Goal: Navigation & Orientation: Find specific page/section

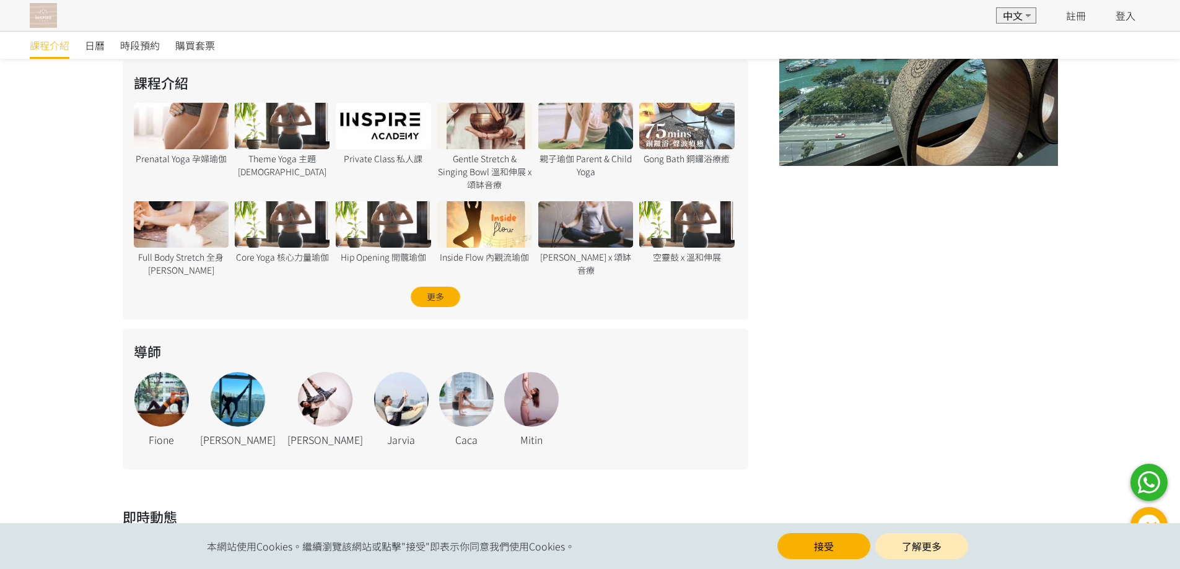
scroll to position [495, 0]
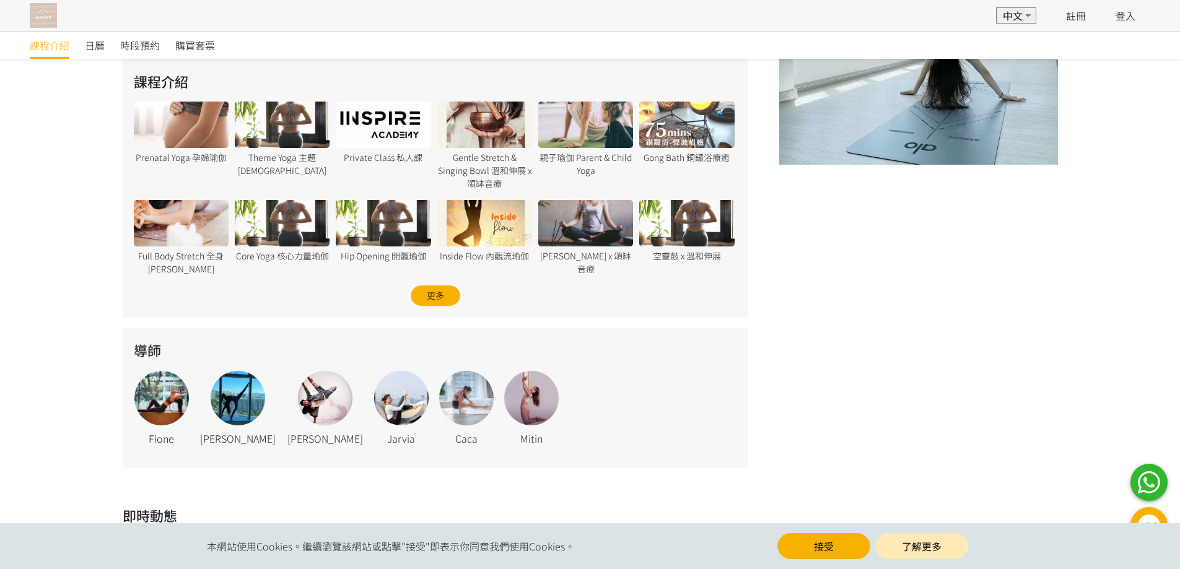
click at [393, 126] on div at bounding box center [383, 125] width 95 height 46
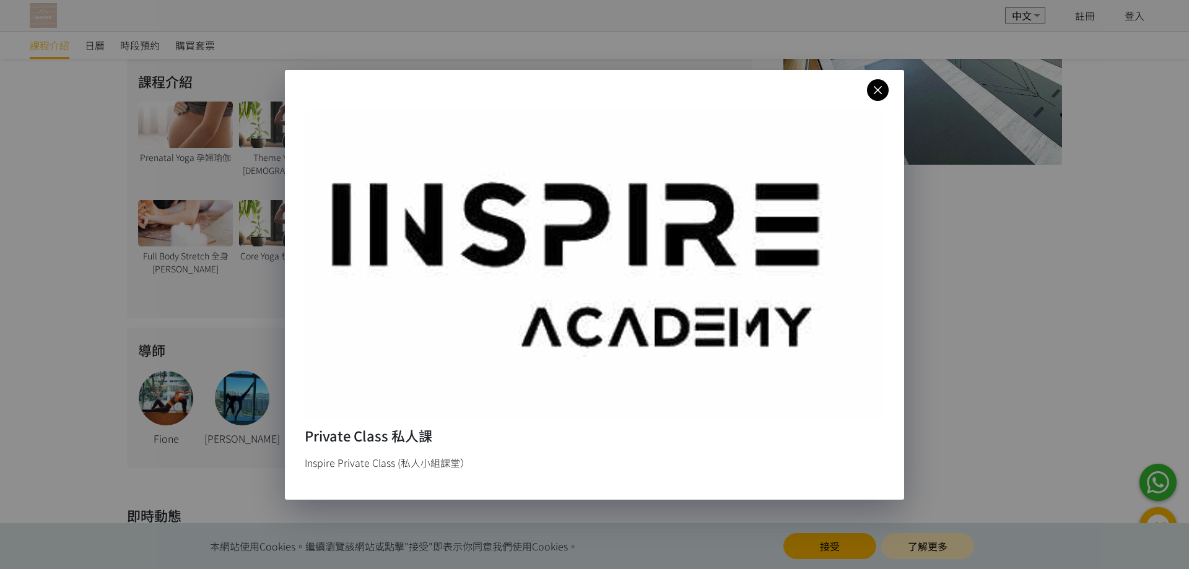
click at [882, 88] on icon at bounding box center [878, 89] width 22 height 15
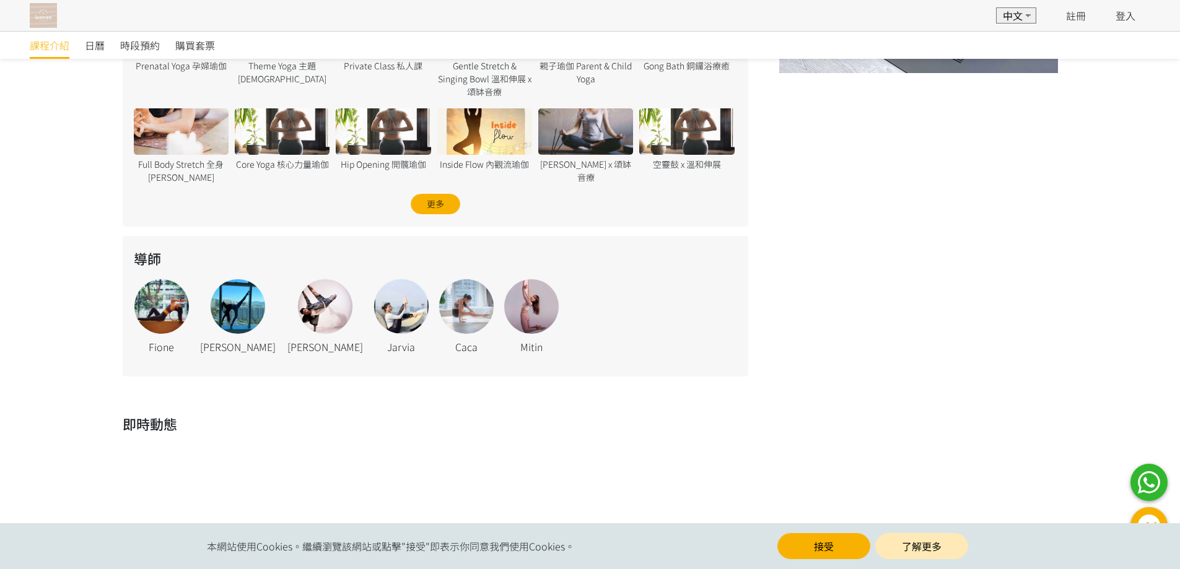
scroll to position [619, 0]
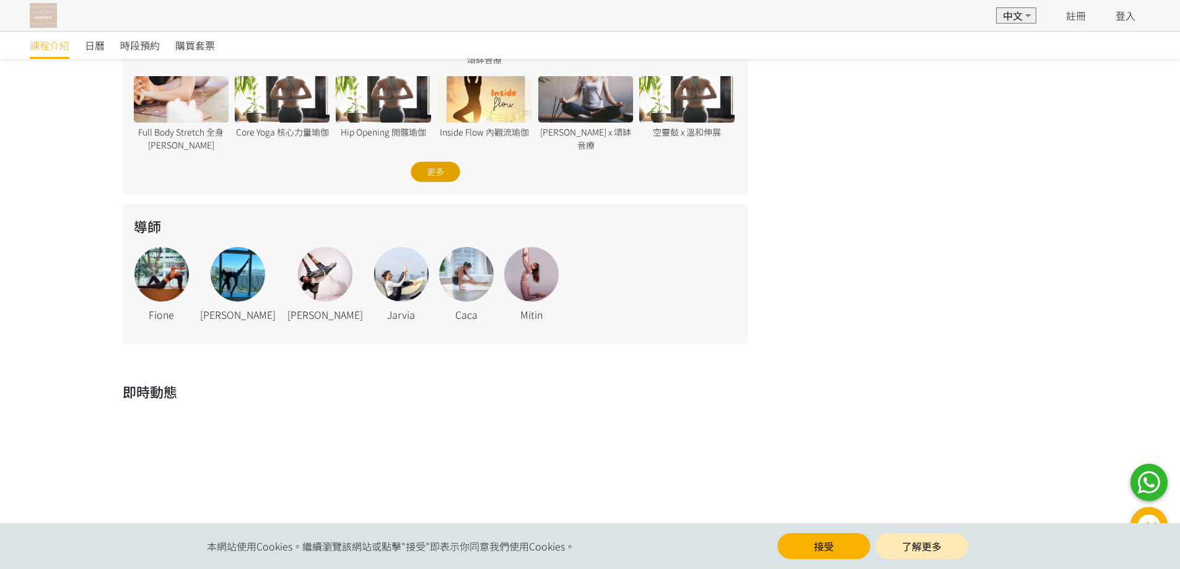
click at [434, 168] on div "更多" at bounding box center [436, 172] width 50 height 20
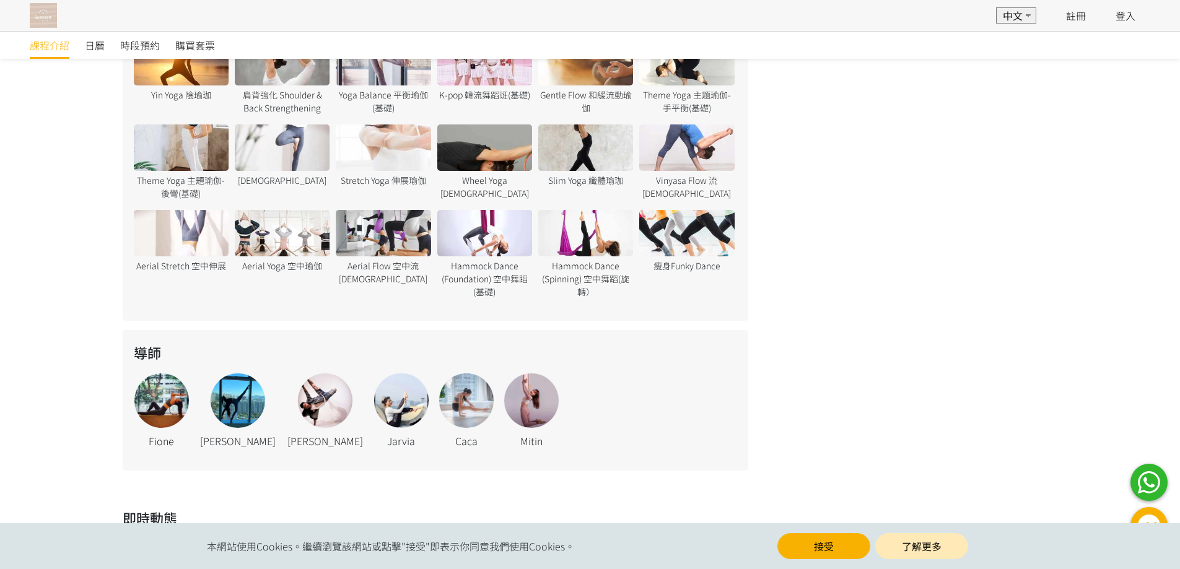
scroll to position [1054, 0]
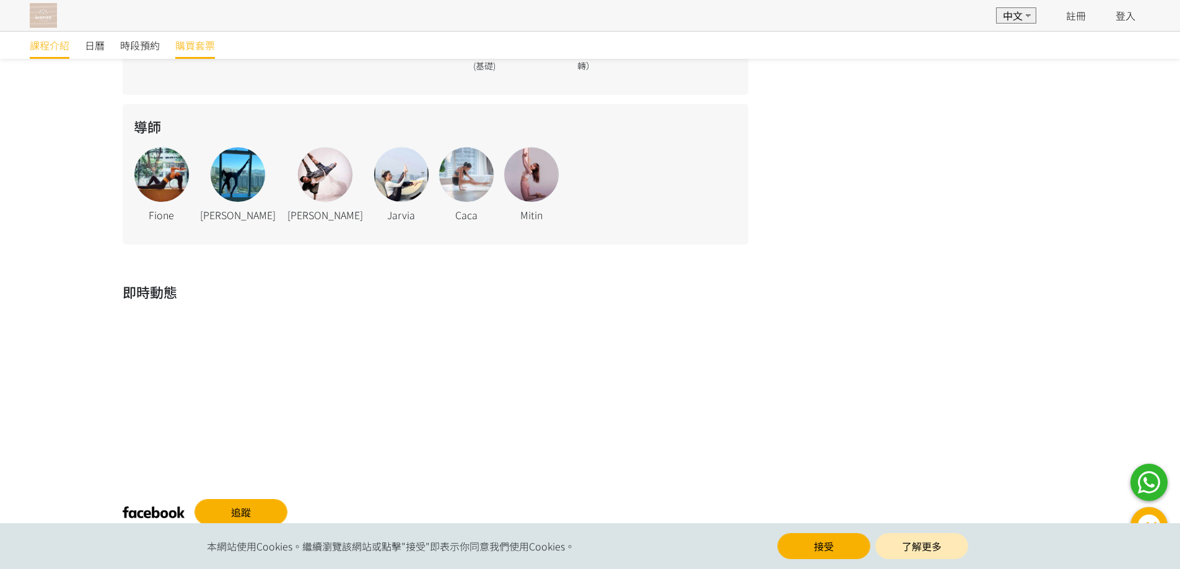
click at [185, 45] on span "購買套票" at bounding box center [195, 45] width 40 height 15
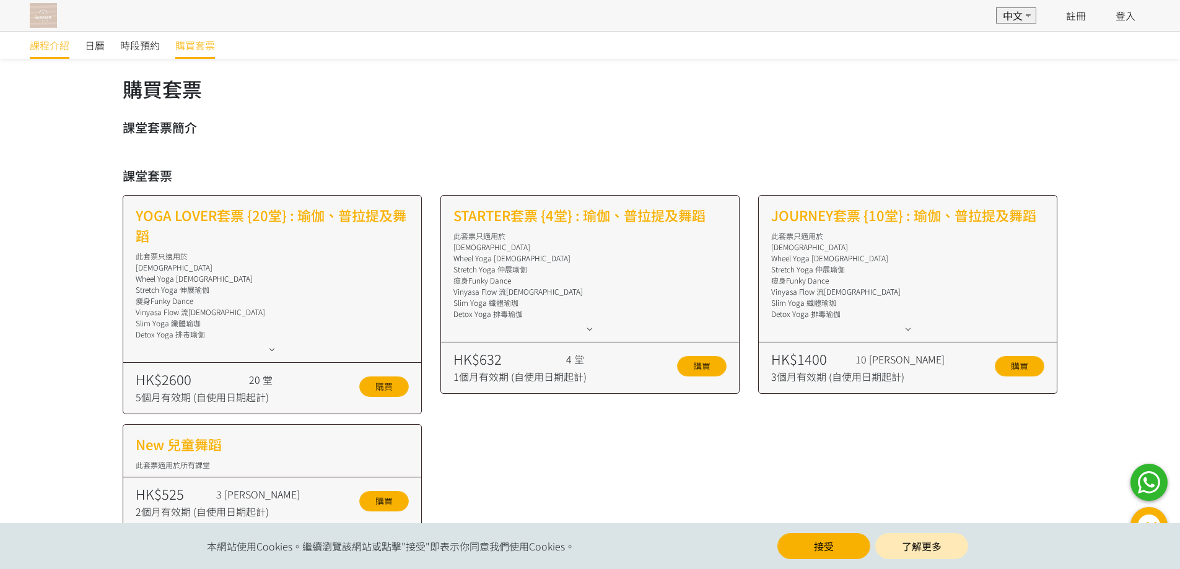
click at [47, 43] on span "課程介紹" at bounding box center [50, 45] width 40 height 15
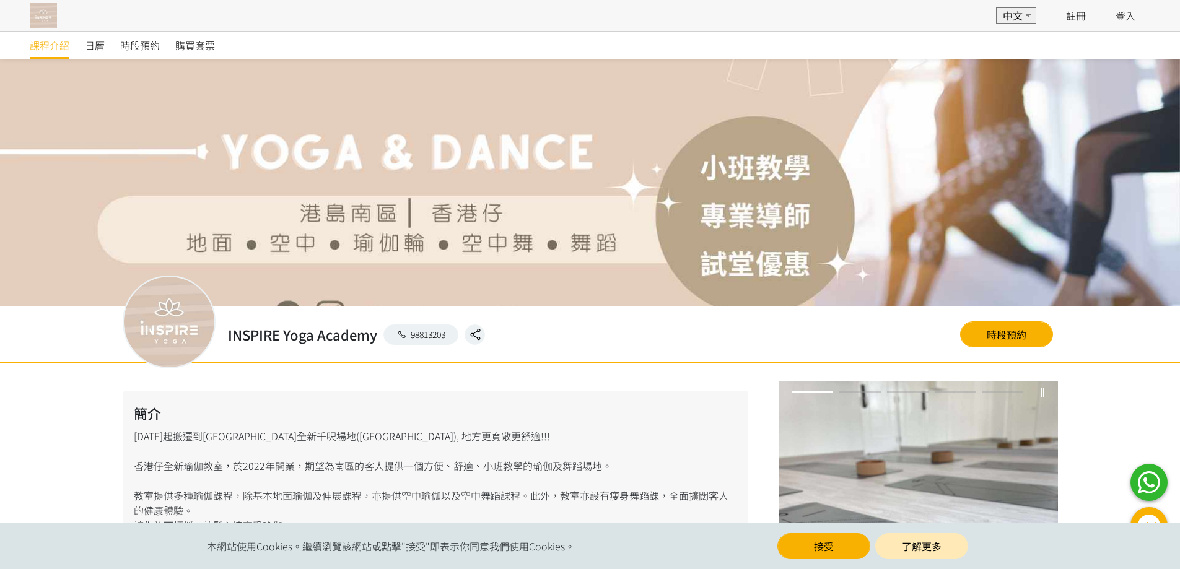
scroll to position [533, 0]
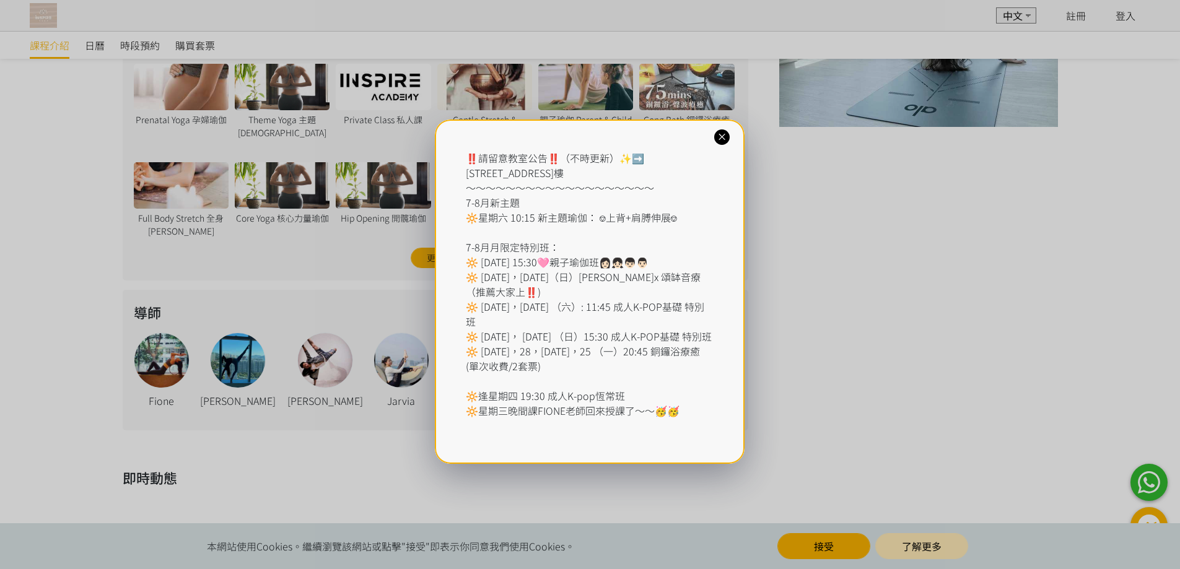
click at [723, 137] on icon at bounding box center [722, 137] width 12 height 12
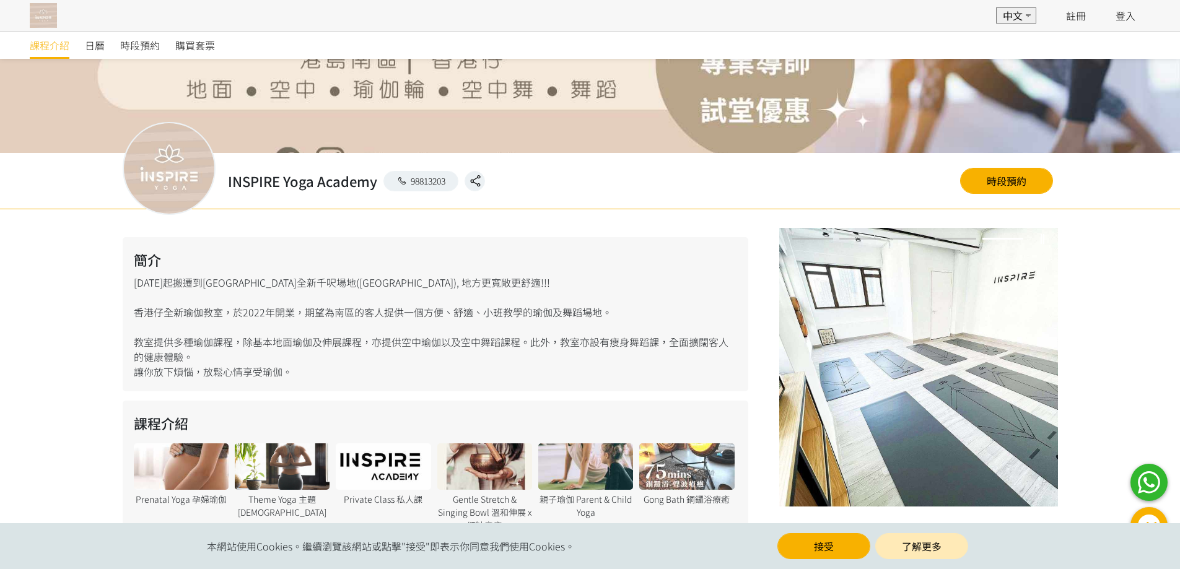
scroll to position [0, 0]
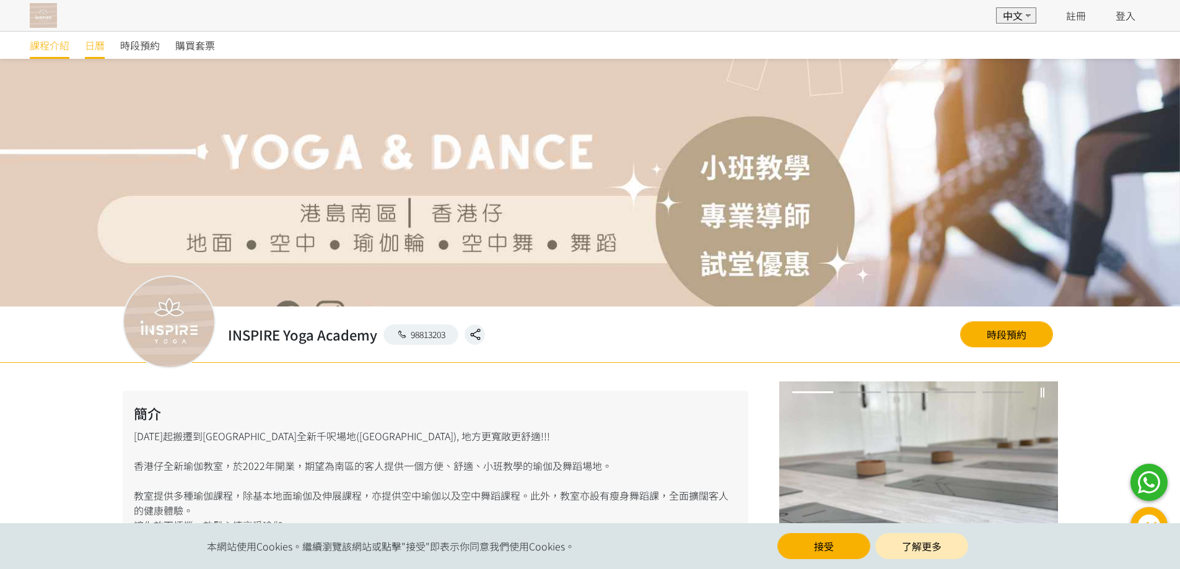
click at [90, 44] on span "日曆" at bounding box center [95, 45] width 20 height 15
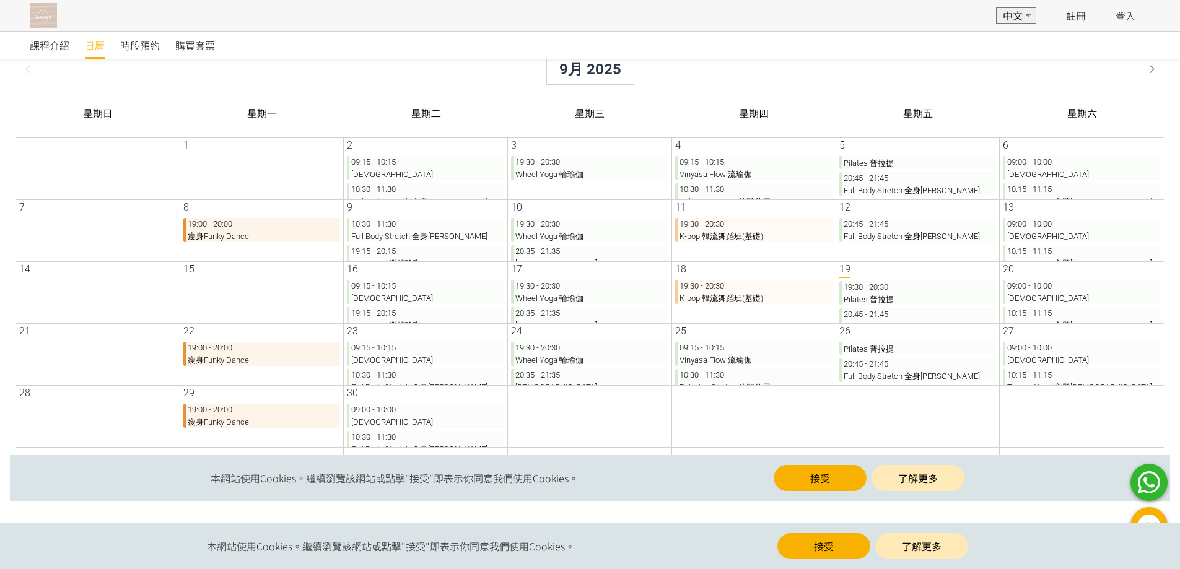
scroll to position [11, 0]
click at [811, 478] on button "接受" at bounding box center [810, 478] width 93 height 26
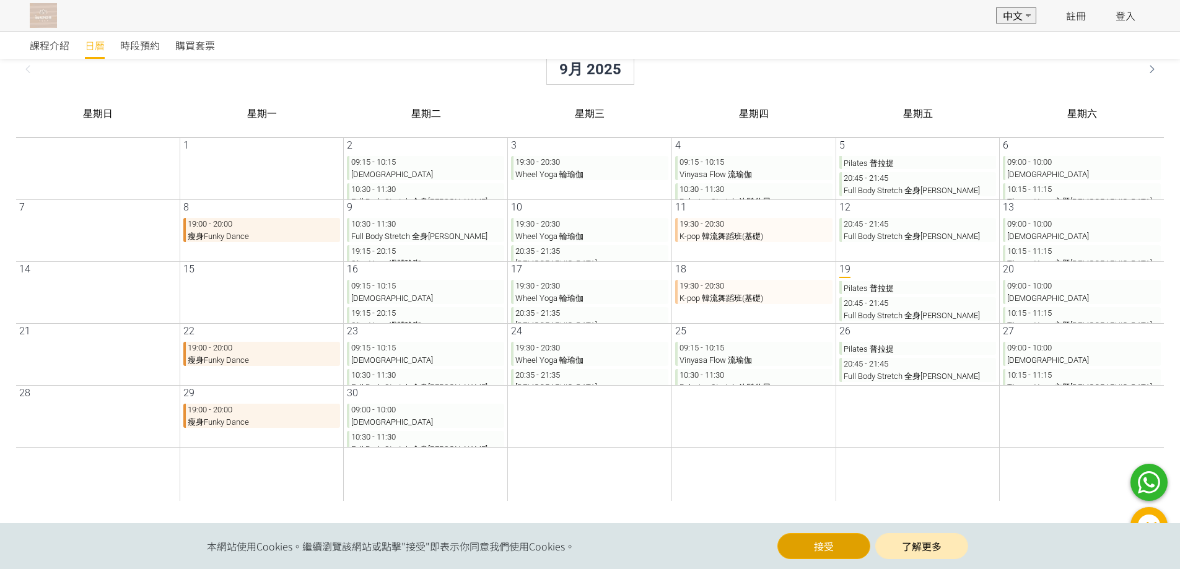
click at [822, 547] on button "接受" at bounding box center [823, 546] width 93 height 26
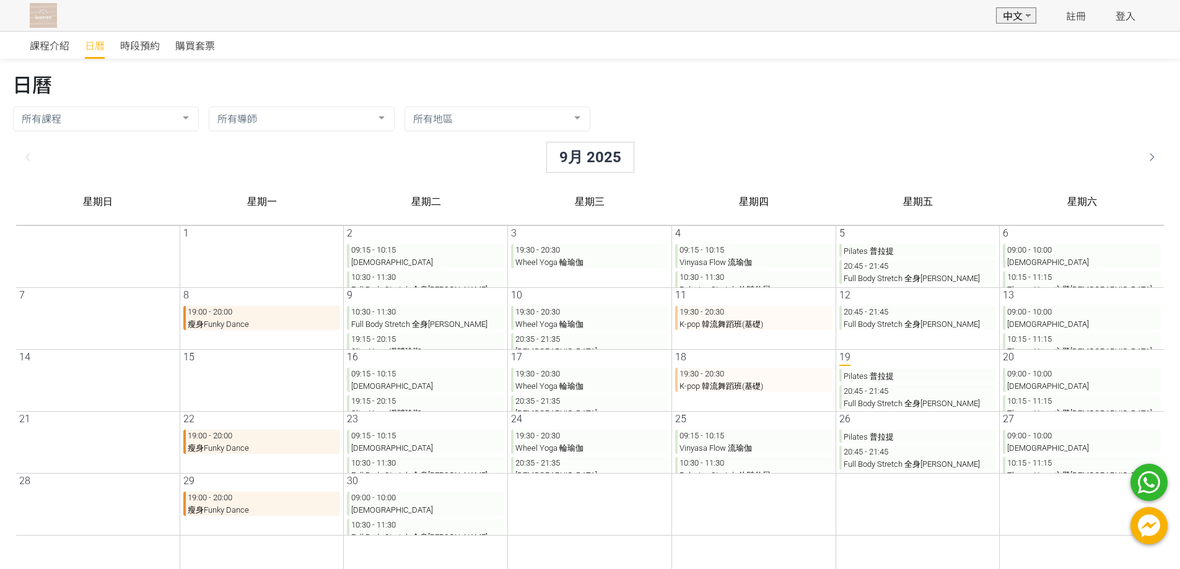
scroll to position [62, 0]
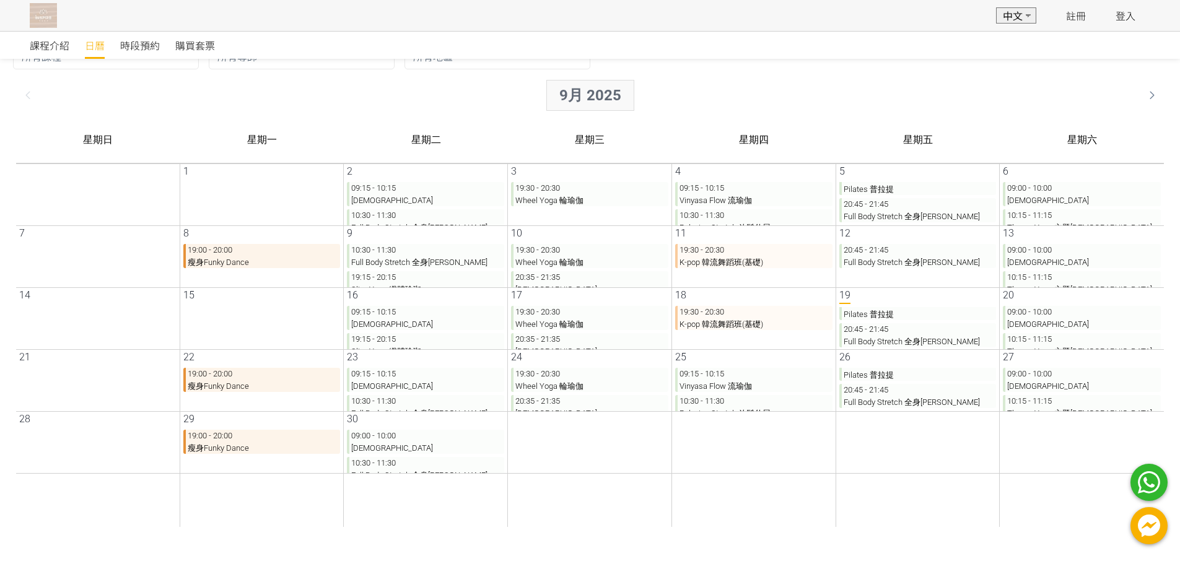
click at [582, 98] on div "9月 2025" at bounding box center [580, 95] width 88 height 31
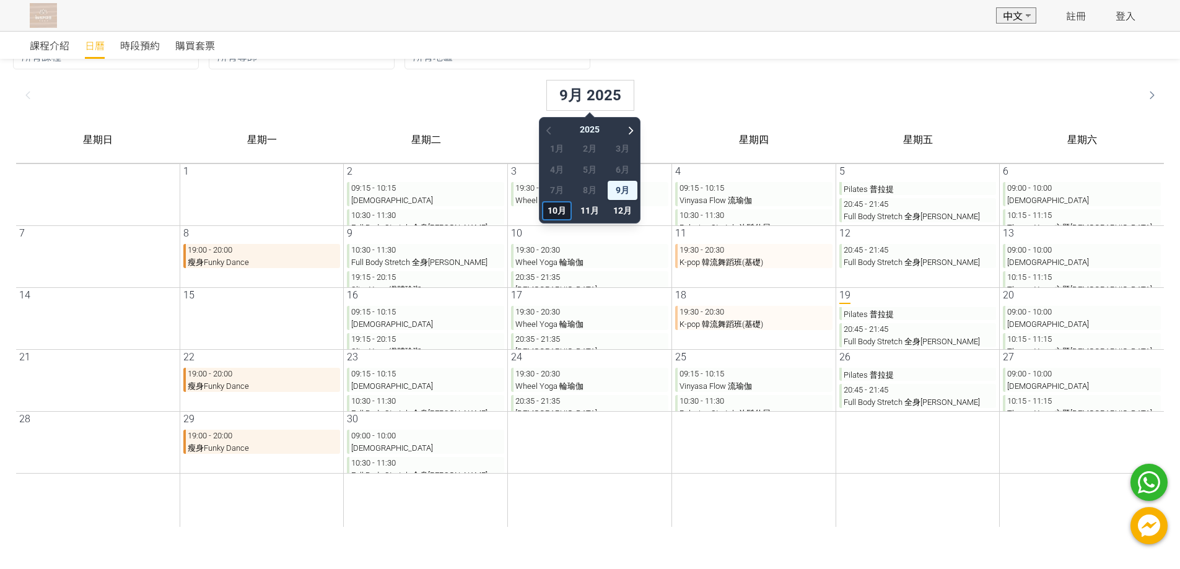
click at [541, 211] on span "10月" at bounding box center [547, 210] width 30 height 19
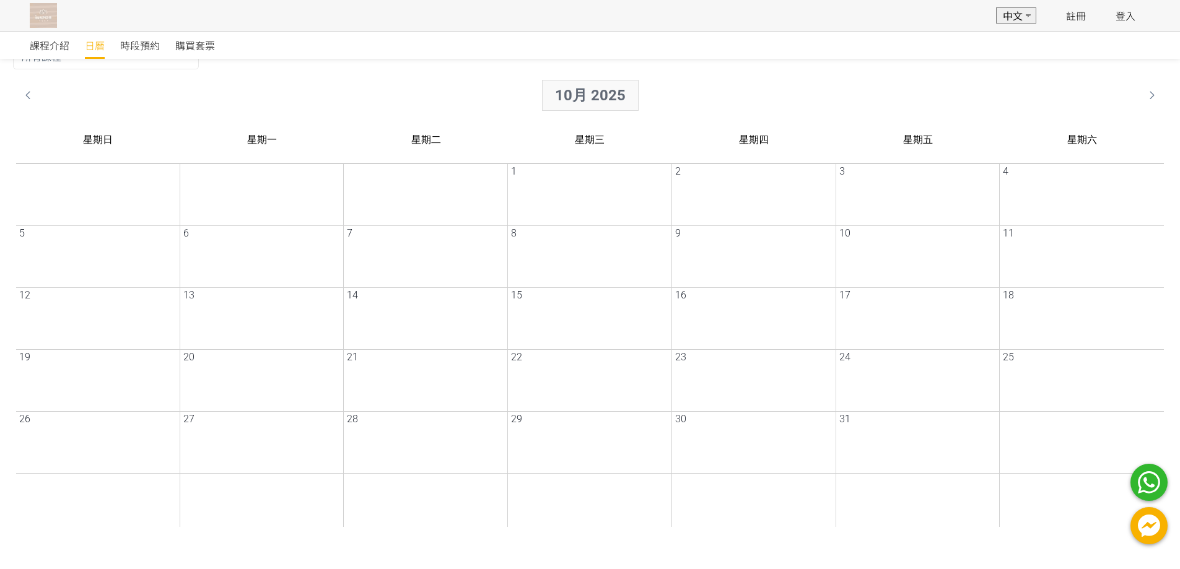
click at [561, 101] on div "10月 2025" at bounding box center [580, 95] width 97 height 31
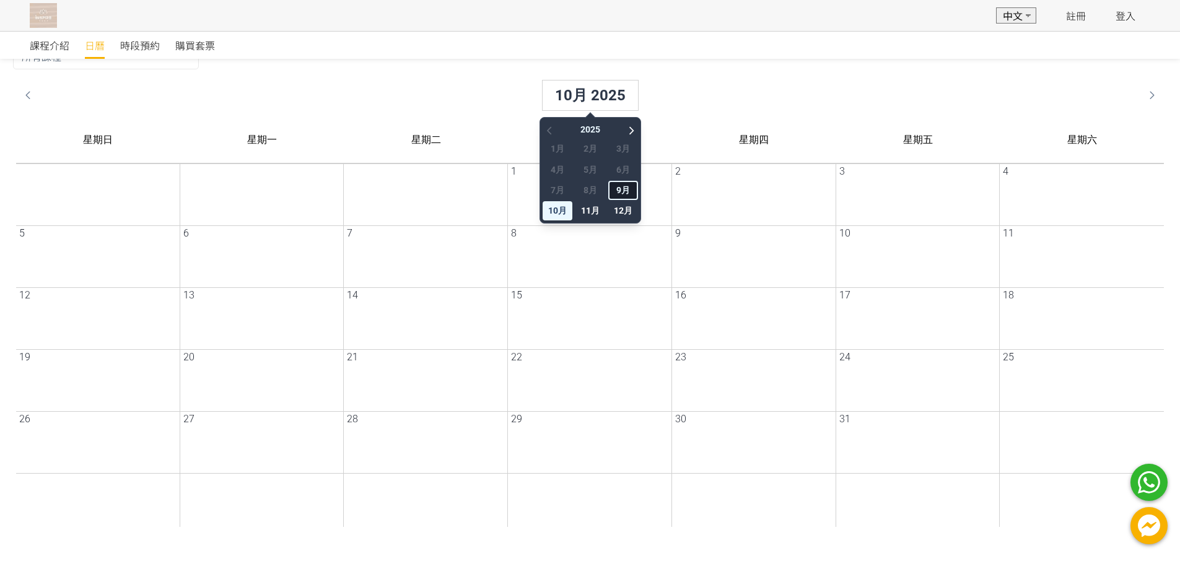
click at [613, 188] on span "9月" at bounding box center [613, 190] width 30 height 19
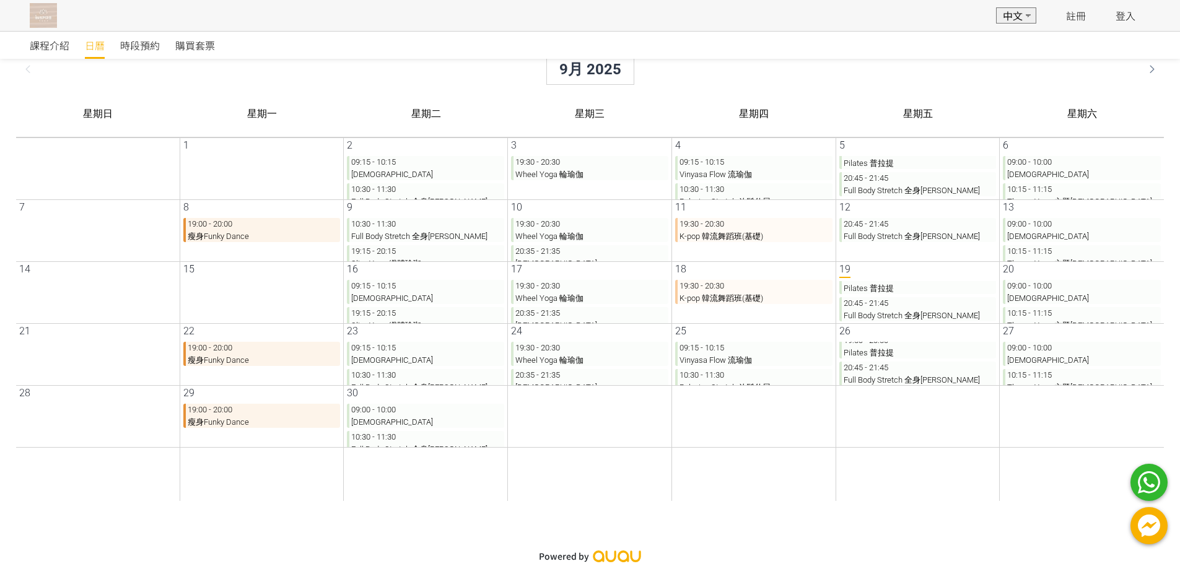
scroll to position [11, 0]
click at [565, 68] on div "9月 2025" at bounding box center [580, 69] width 88 height 31
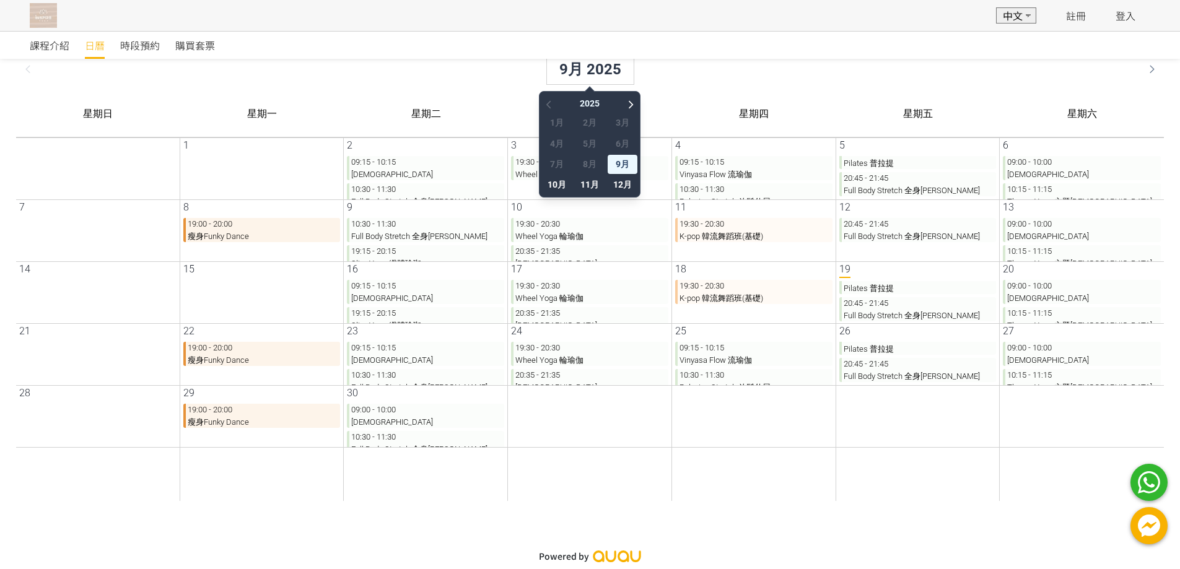
click at [580, 164] on div "1月 2月 3月 4月 5月 6月 7月 8月 9月 10月 11月 12月" at bounding box center [579, 153] width 95 height 81
click at [805, 76] on div "9月 2025" at bounding box center [580, 69] width 1148 height 43
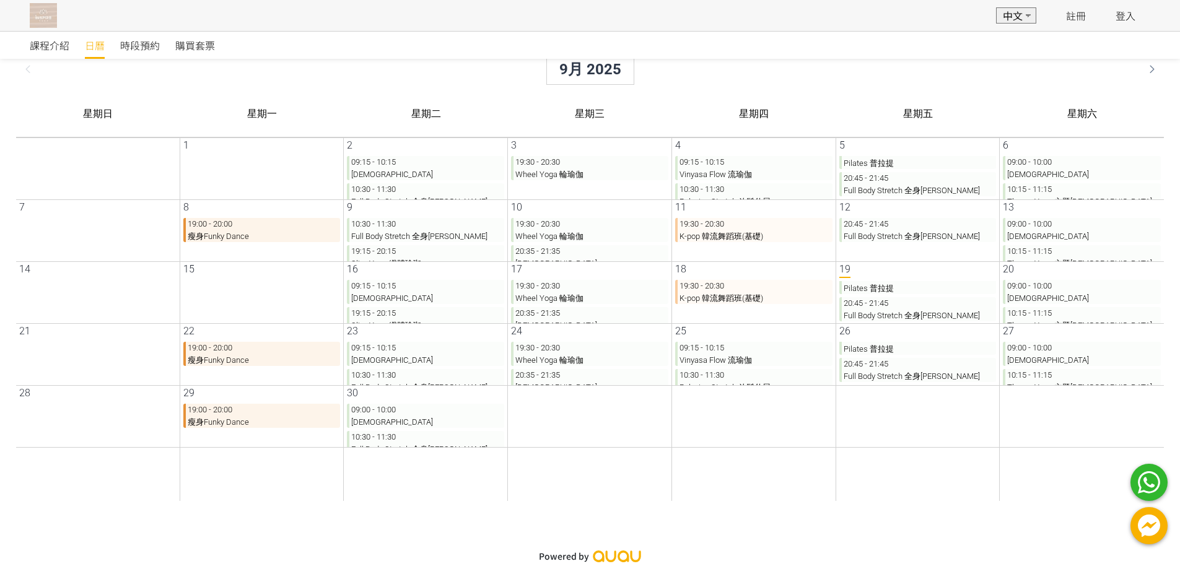
click at [13, 72] on div "9月 2025" at bounding box center [580, 69] width 1148 height 43
click at [137, 44] on span "時段預約" at bounding box center [140, 45] width 40 height 15
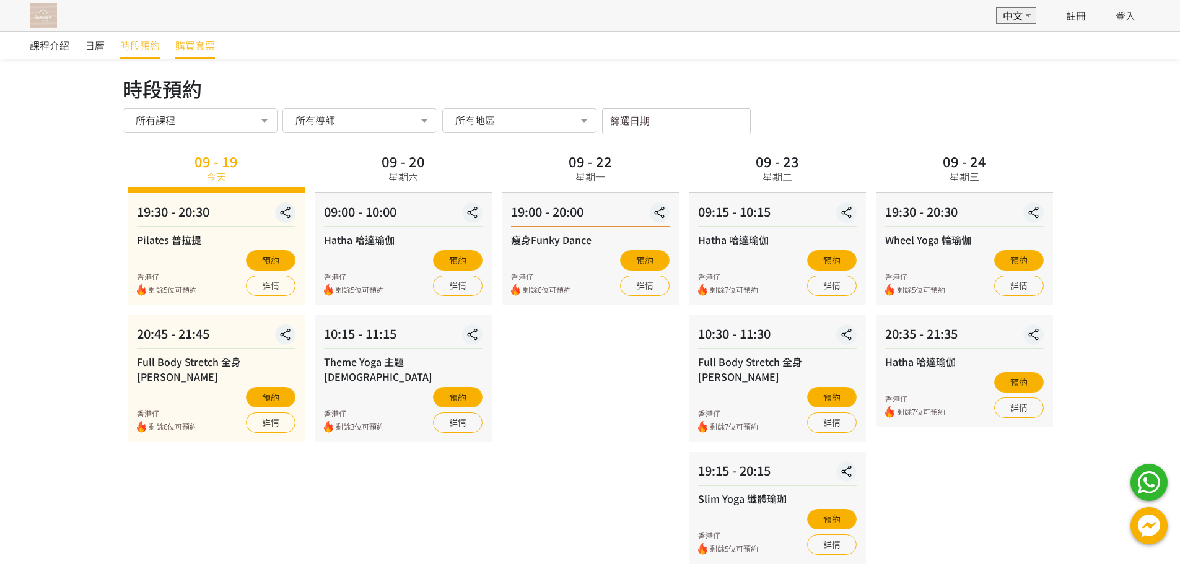
click at [201, 42] on span "購買套票" at bounding box center [195, 45] width 40 height 15
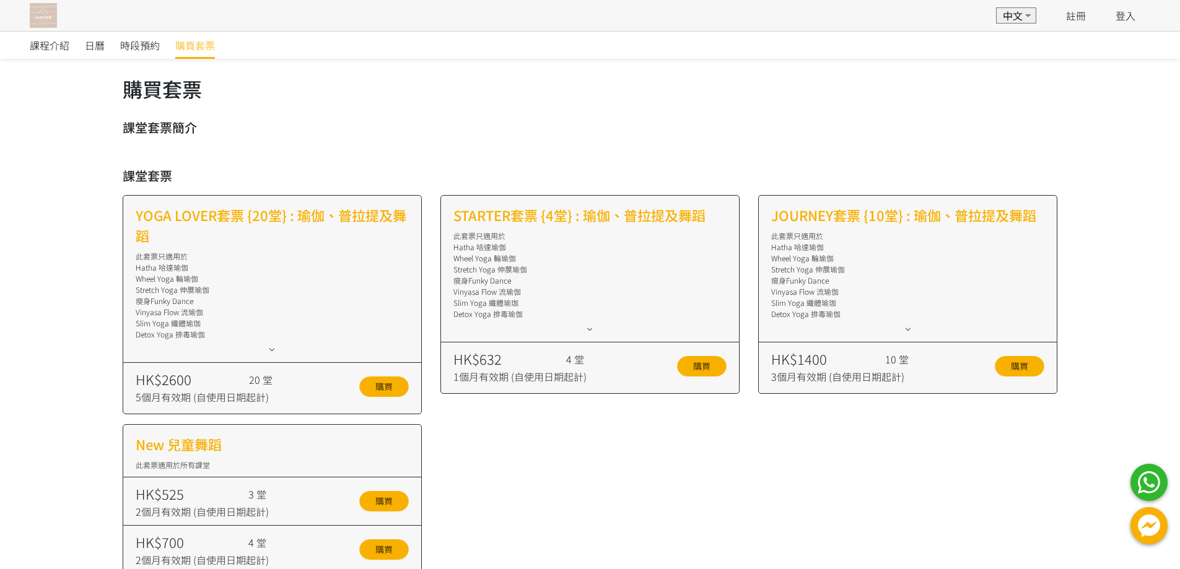
click at [909, 333] on icon at bounding box center [908, 329] width 14 height 10
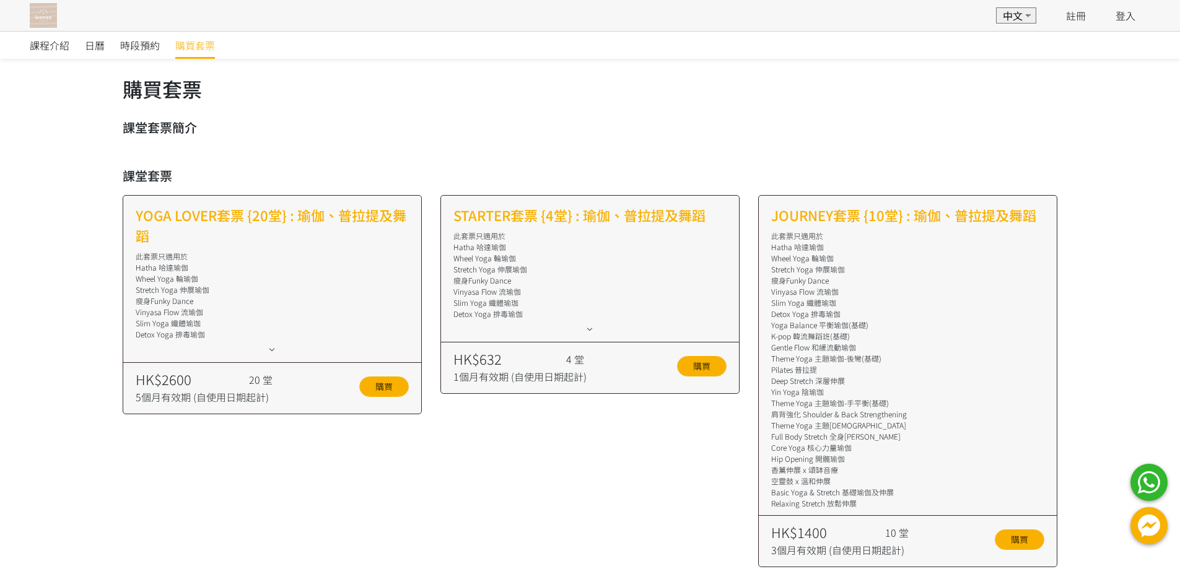
click at [909, 328] on div "Yoga Balance 平衡瑜伽(基礎)" at bounding box center [907, 325] width 273 height 11
click at [595, 325] on icon at bounding box center [590, 329] width 14 height 10
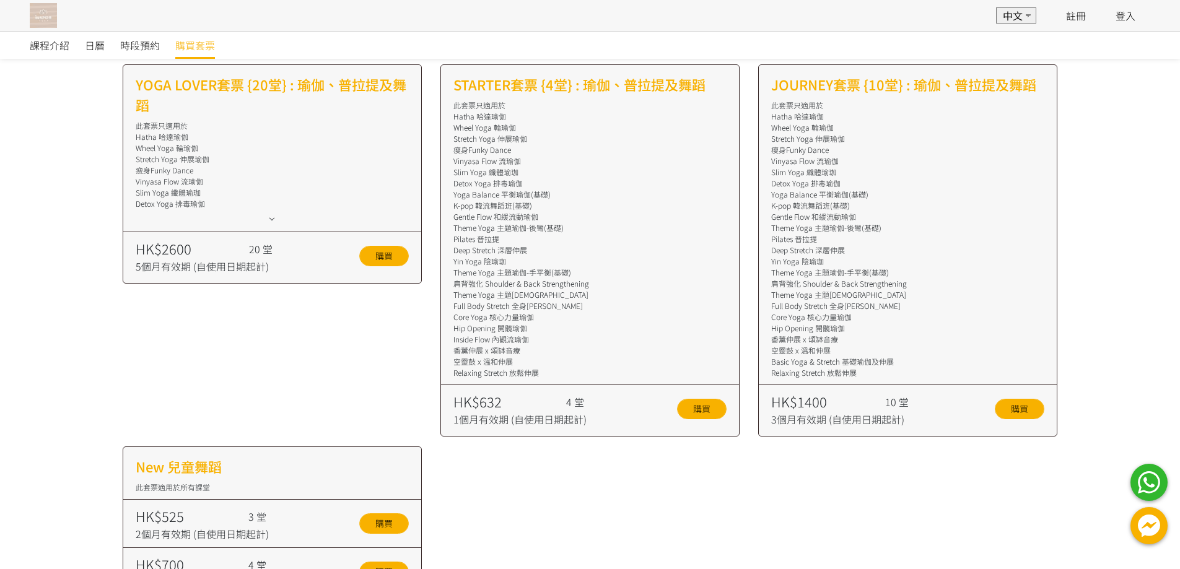
scroll to position [124, 0]
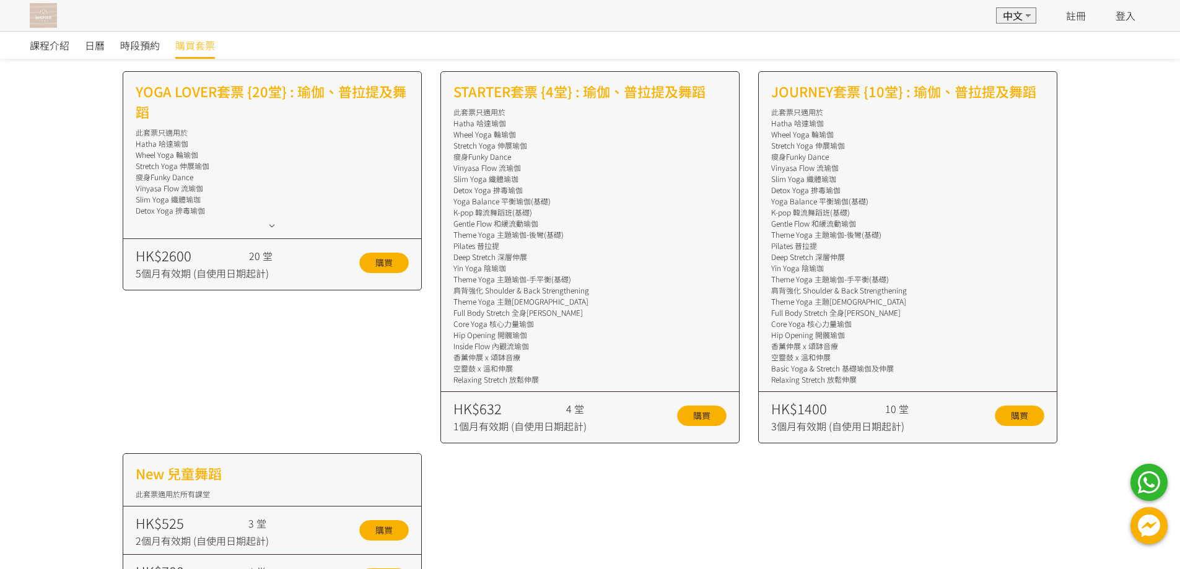
click at [95, 368] on div "課程介紹 日曆 時段預約 購買套票 購買套票 課堂套票簡介 課堂套票 YOGA LOVER套票 {20堂} : 瑜伽、普拉提及舞蹈 此套票只適用於 Hatha…" at bounding box center [590, 381] width 1180 height 949
click at [45, 14] on img at bounding box center [43, 15] width 27 height 25
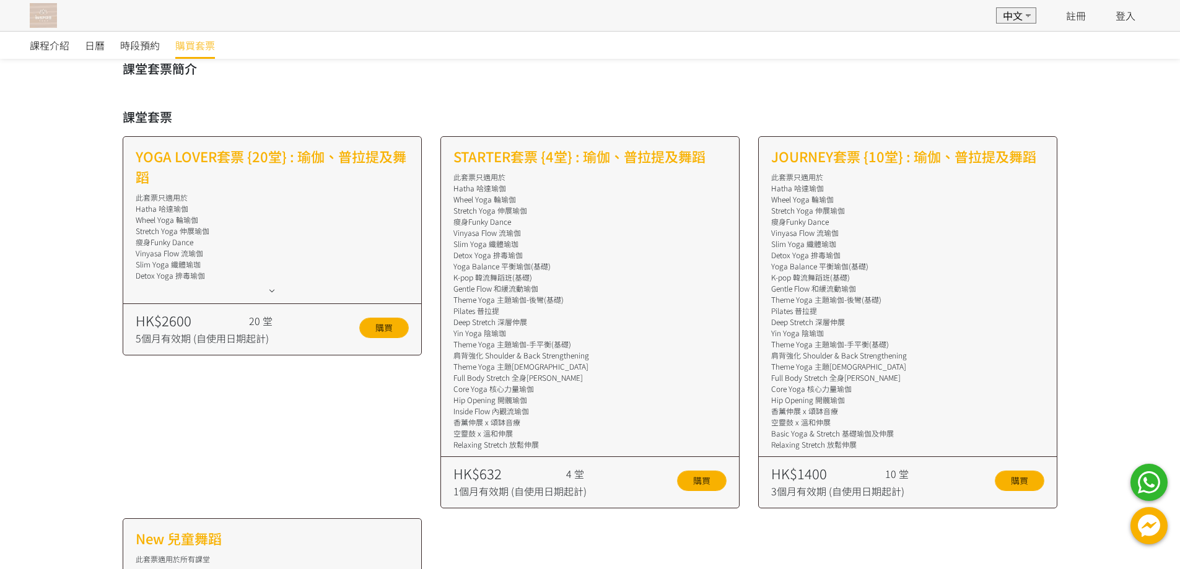
scroll to position [0, 0]
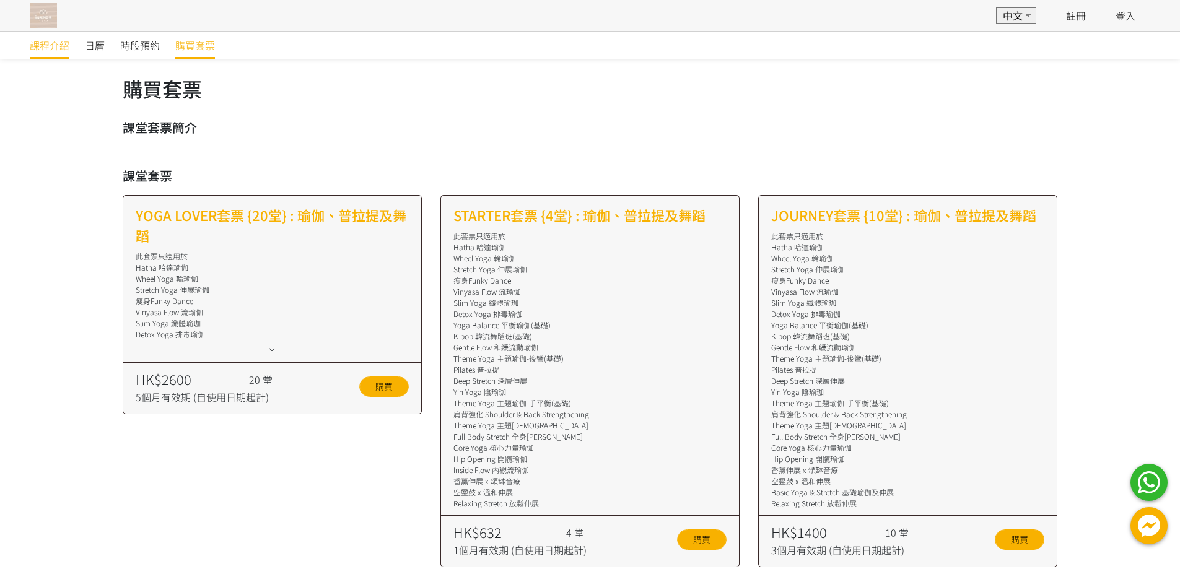
click at [39, 55] on link "課程介紹" at bounding box center [50, 45] width 40 height 27
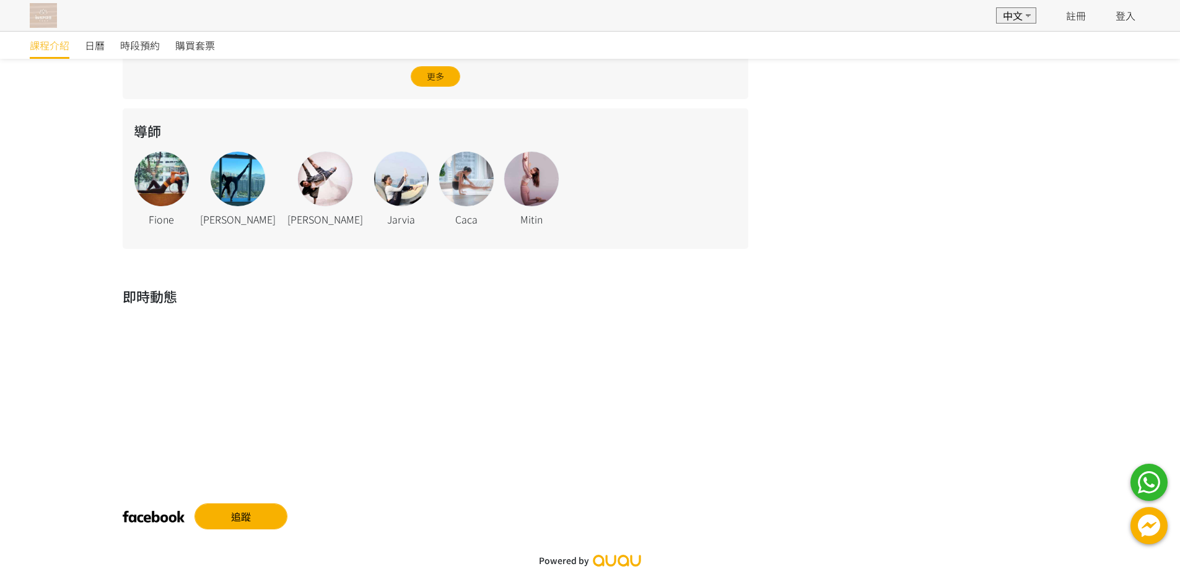
scroll to position [719, 0]
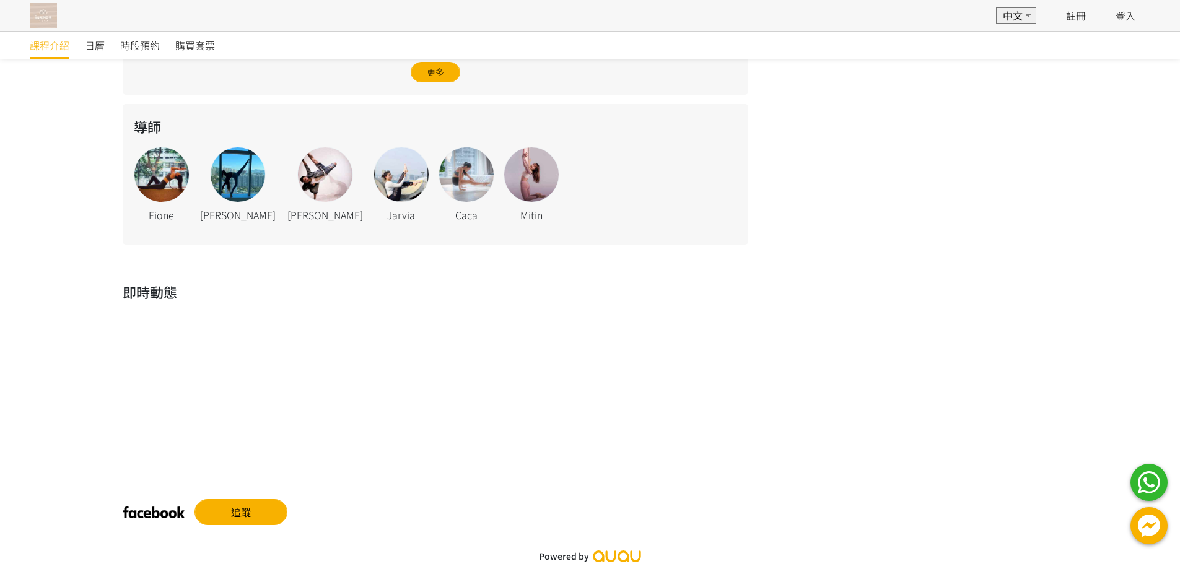
click at [45, 24] on img at bounding box center [43, 15] width 27 height 25
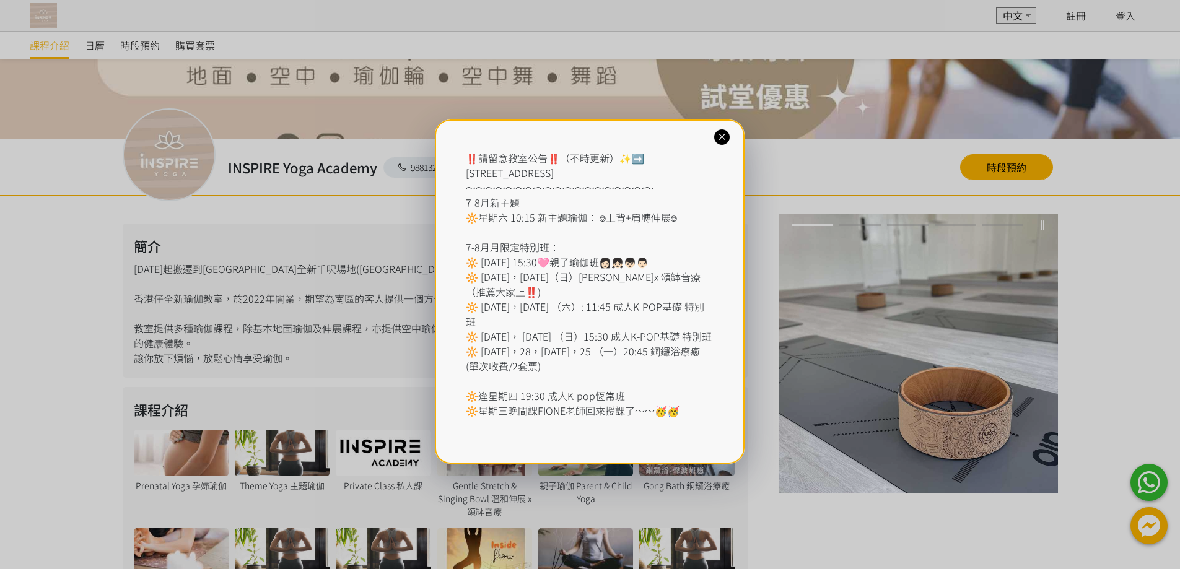
scroll to position [372, 0]
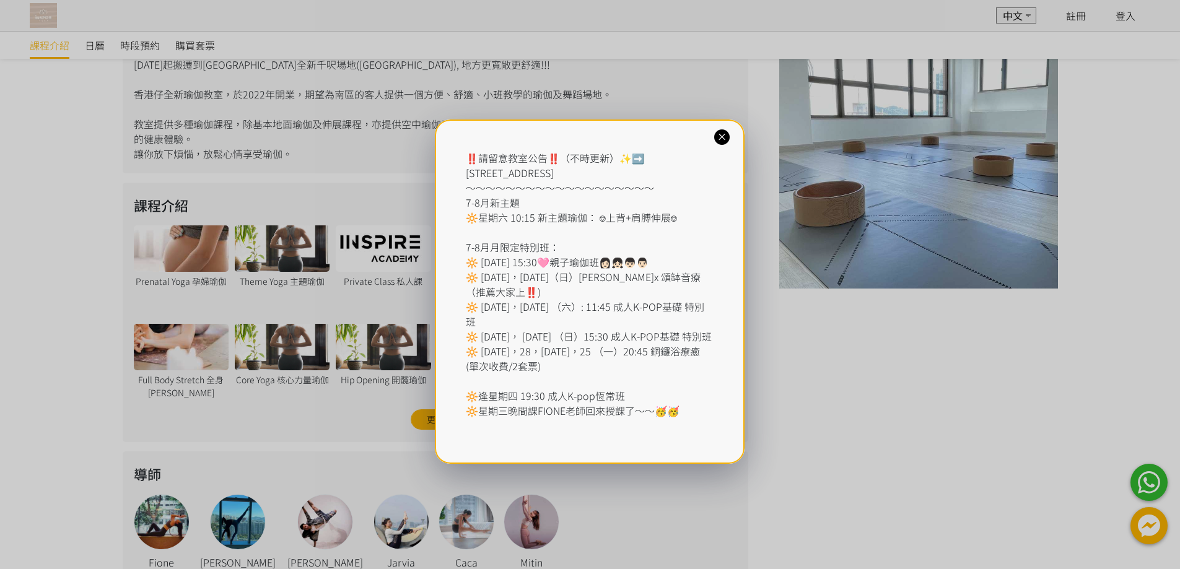
click at [725, 139] on icon at bounding box center [722, 137] width 12 height 12
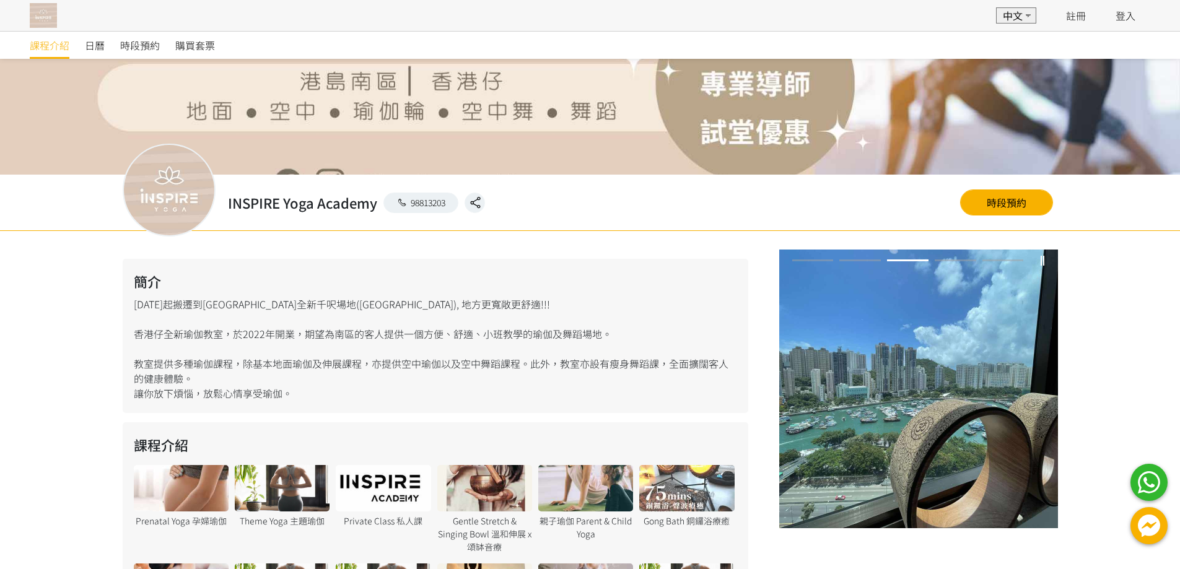
scroll to position [0, 0]
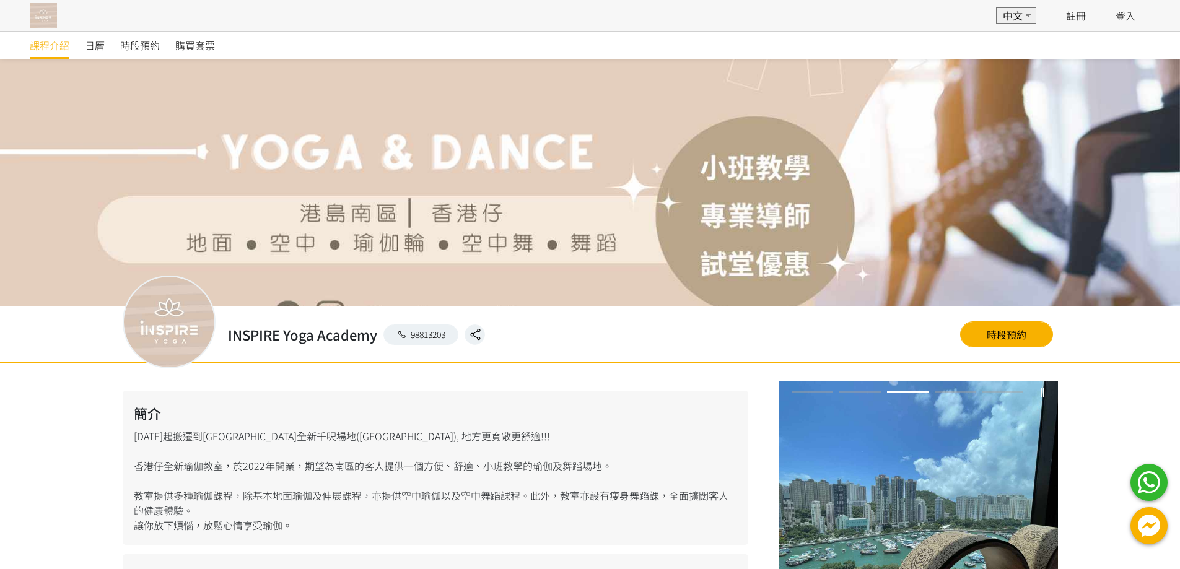
click at [57, 19] on div "EN 中文 註冊 登入" at bounding box center [590, 15] width 1180 height 31
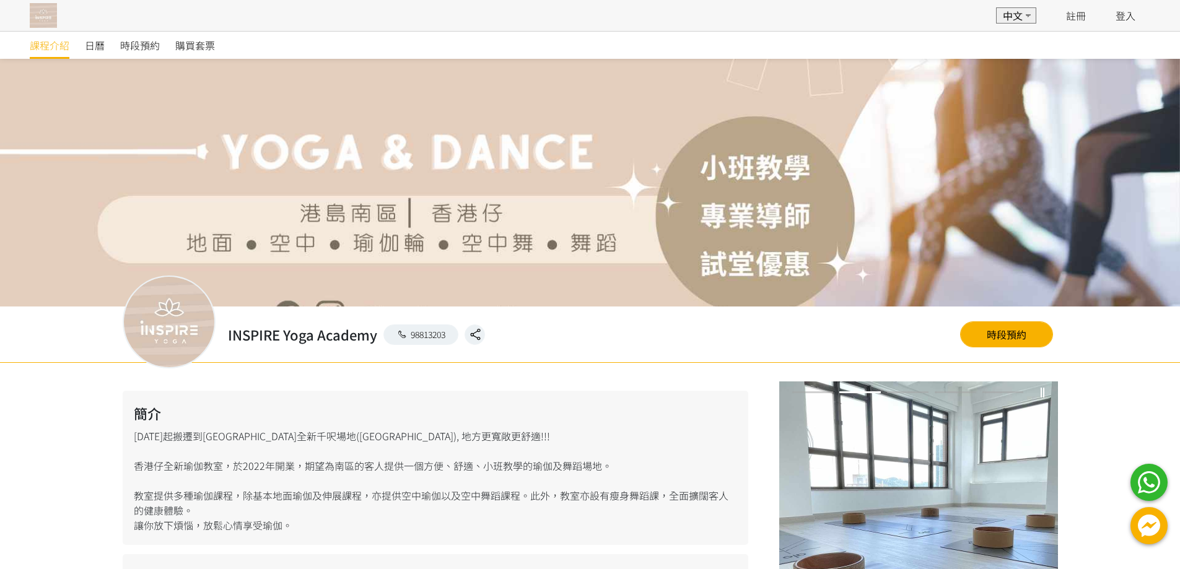
click at [40, 9] on img at bounding box center [43, 15] width 27 height 25
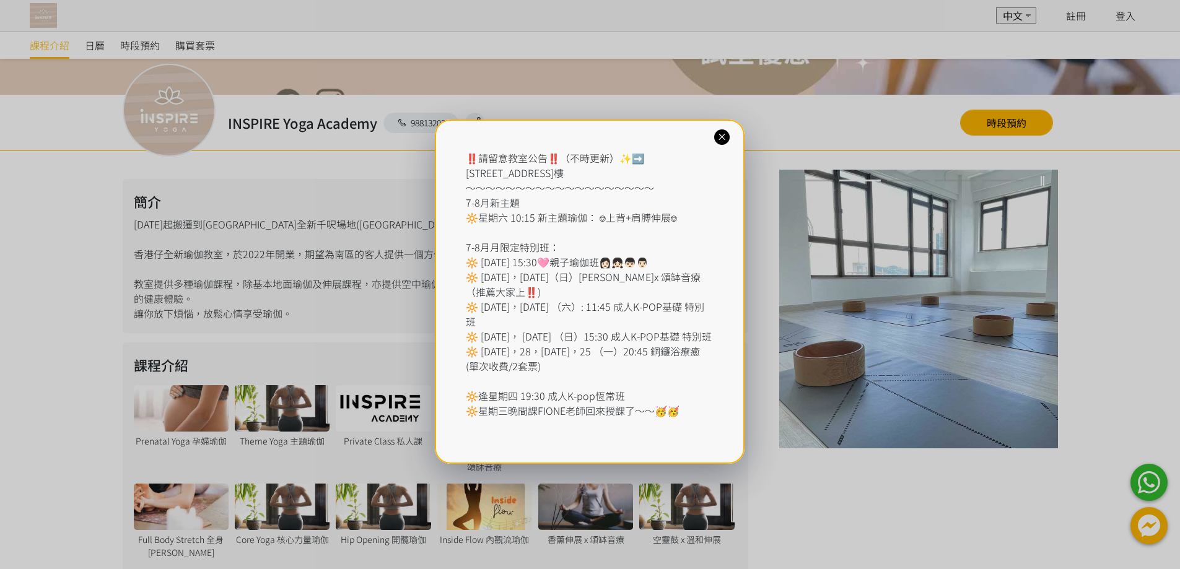
scroll to position [248, 0]
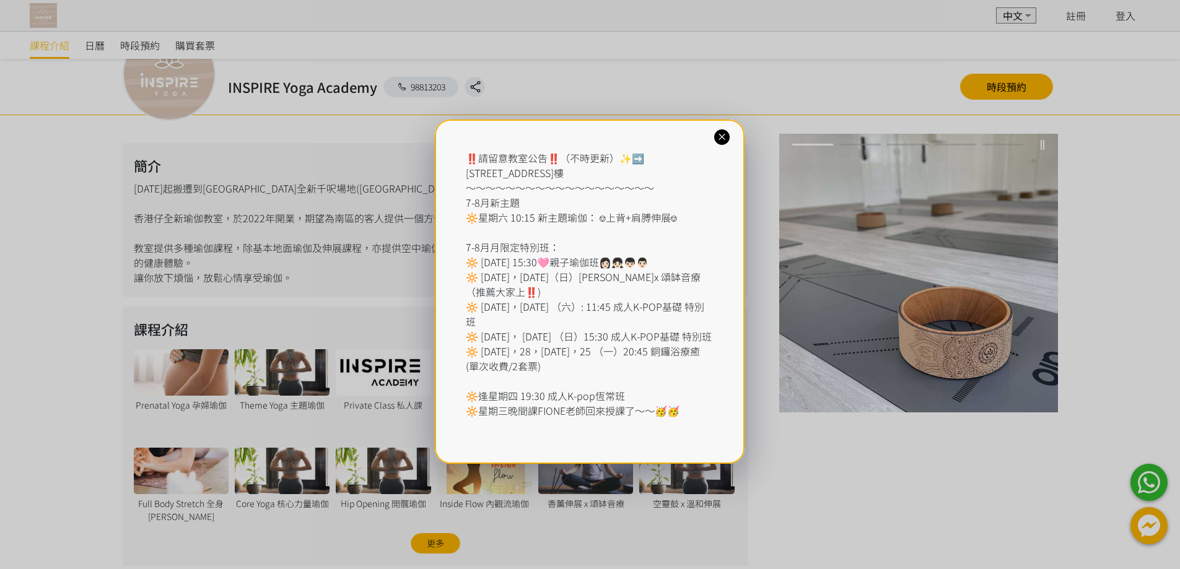
click at [721, 135] on icon at bounding box center [722, 137] width 12 height 12
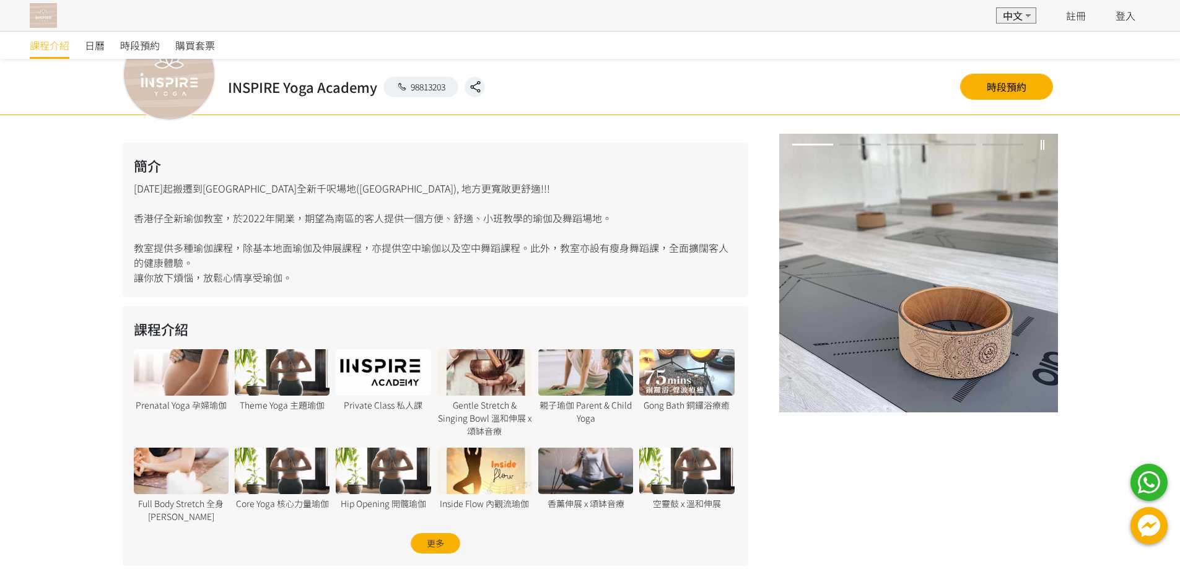
scroll to position [0, 0]
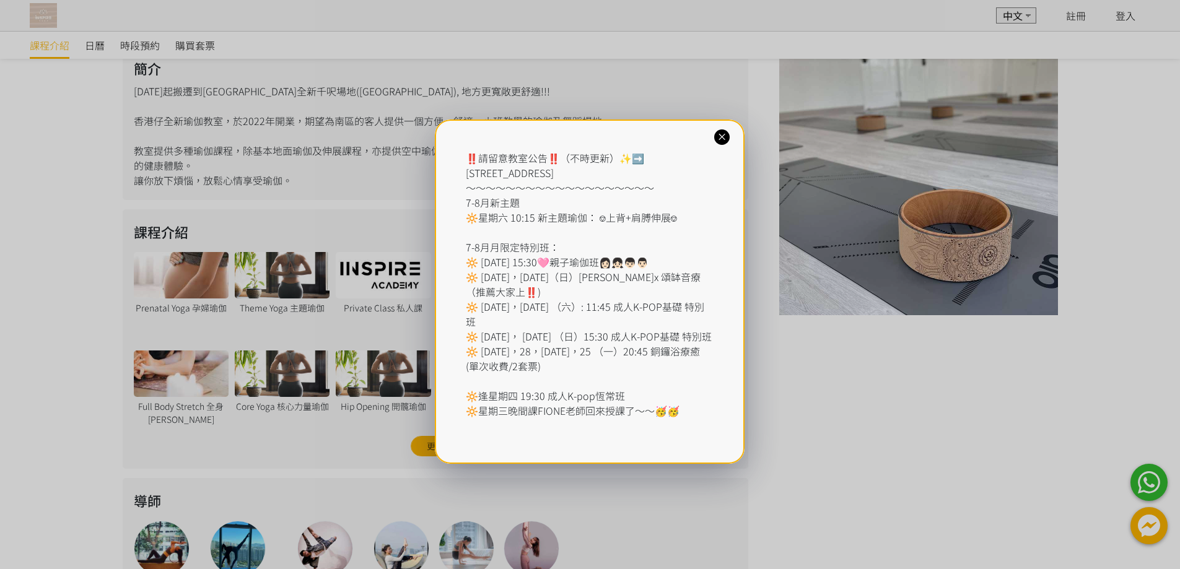
scroll to position [162, 0]
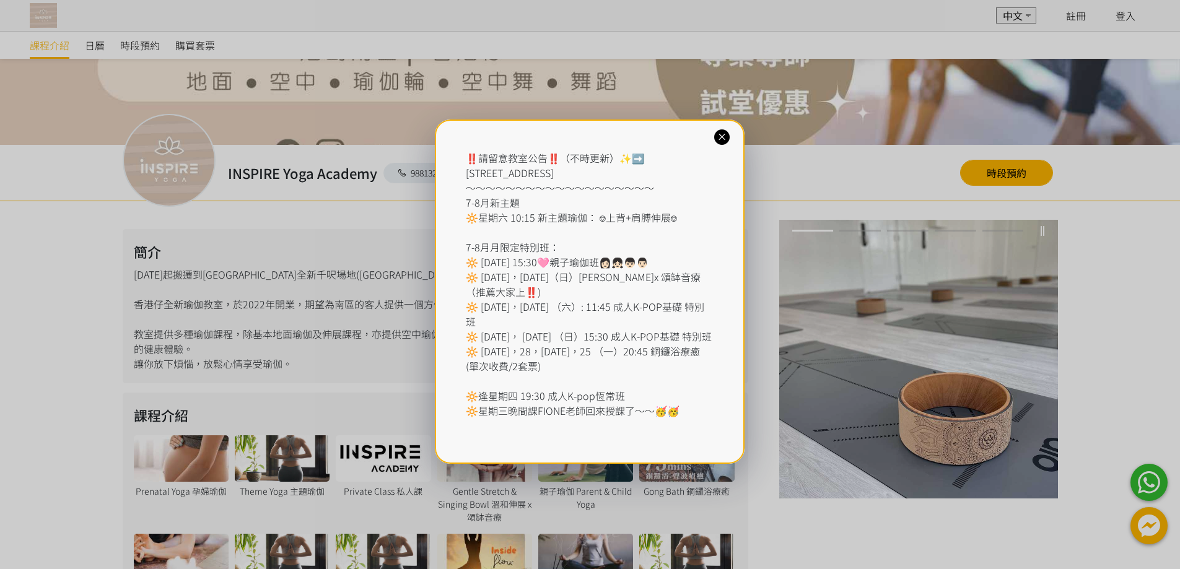
click at [721, 137] on icon at bounding box center [722, 137] width 12 height 12
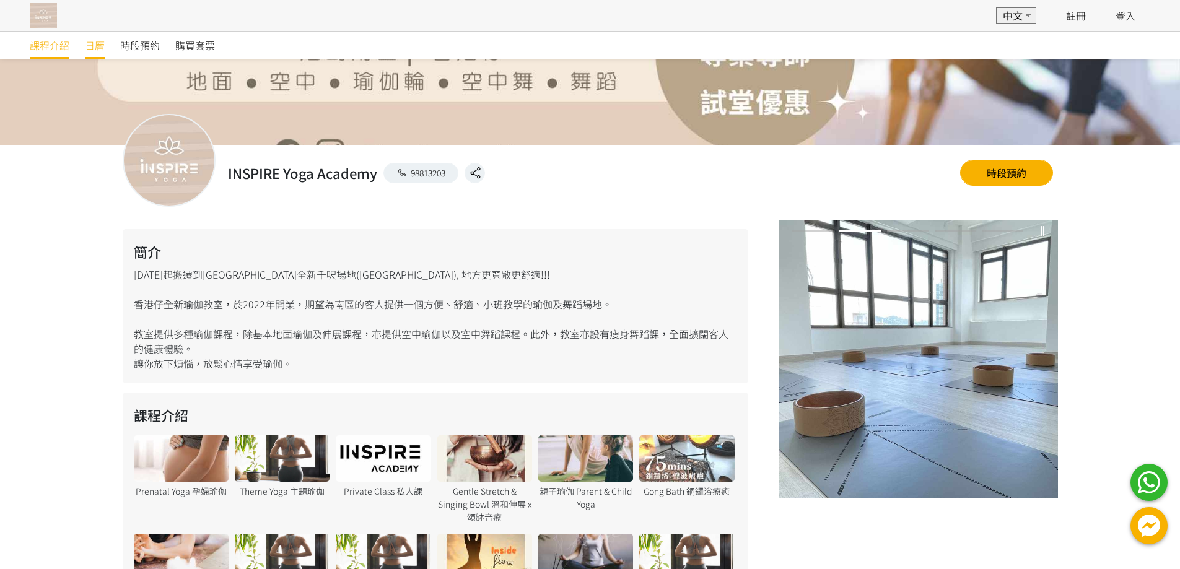
click at [92, 45] on span "日曆" at bounding box center [95, 45] width 20 height 15
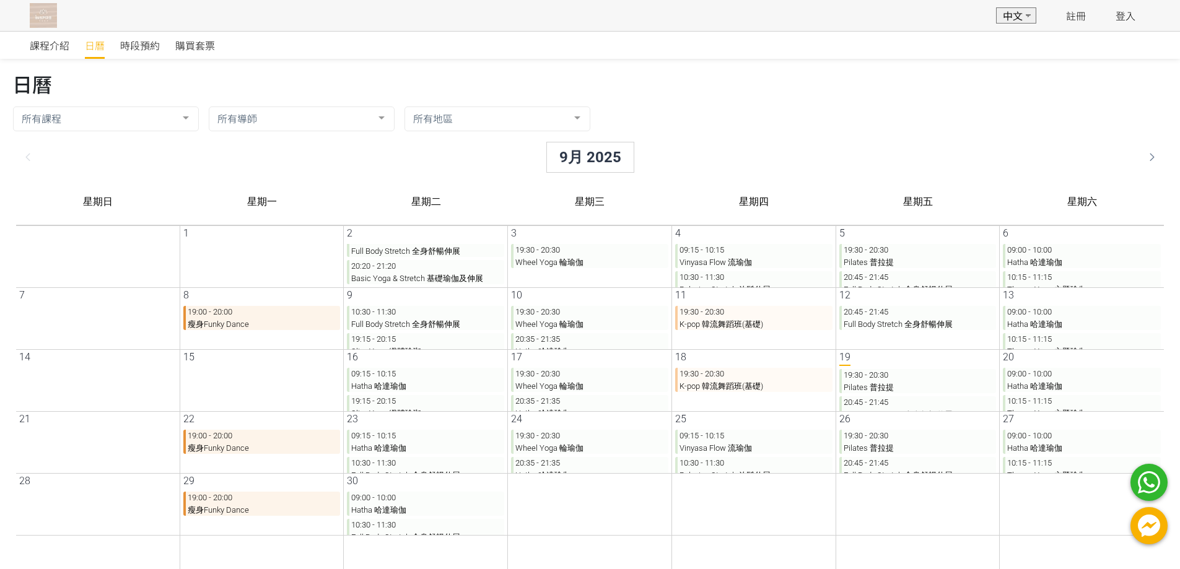
scroll to position [11, 0]
click at [1065, 281] on p "10:15 - 11:15 Theme Yoga 主題瑜伽" at bounding box center [1072, 272] width 158 height 24
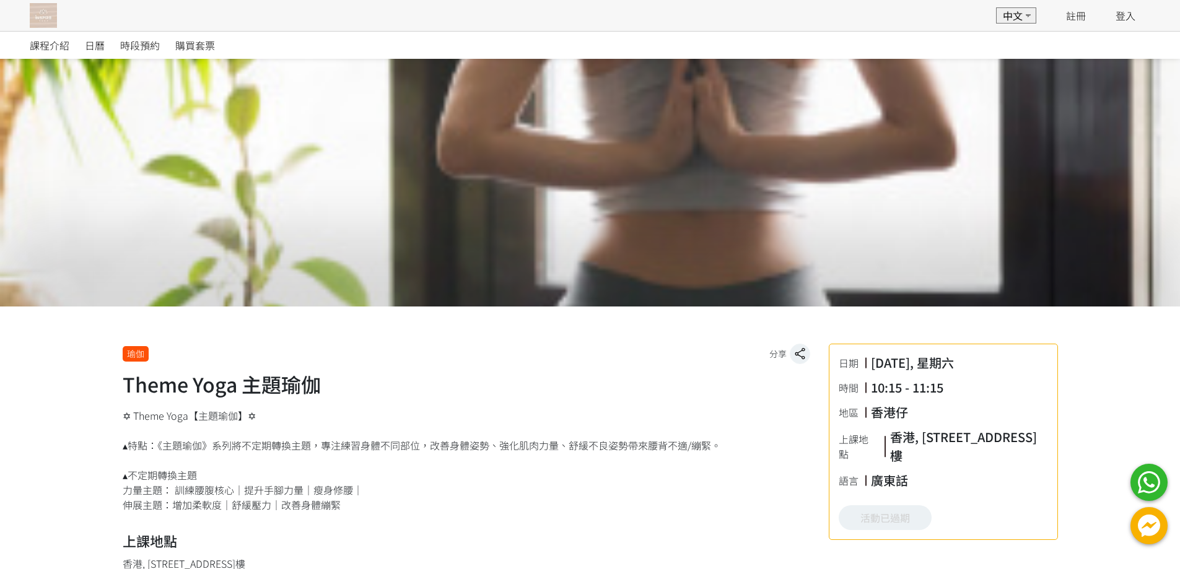
click at [39, 13] on img at bounding box center [43, 15] width 27 height 25
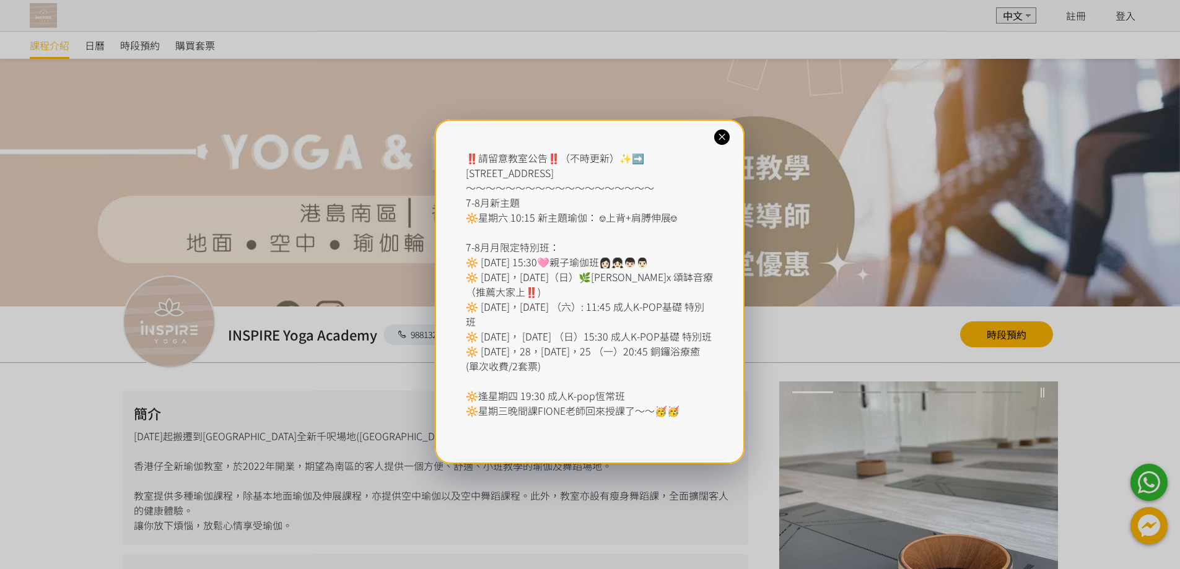
click at [718, 136] on icon at bounding box center [722, 137] width 12 height 12
